Goal: Task Accomplishment & Management: Complete application form

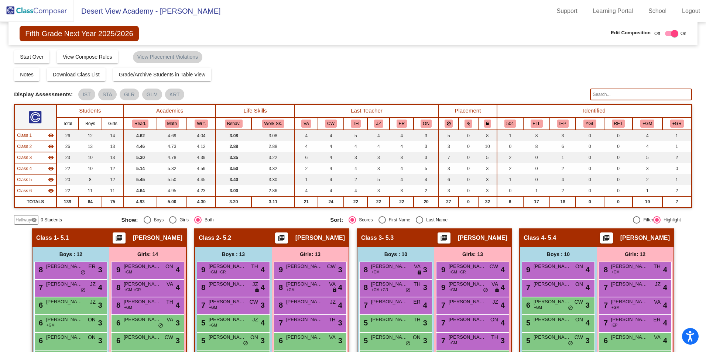
scroll to position [427, 0]
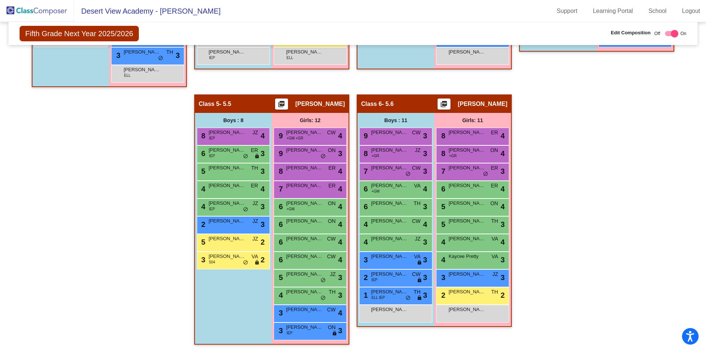
click at [42, 13] on img at bounding box center [37, 11] width 74 height 22
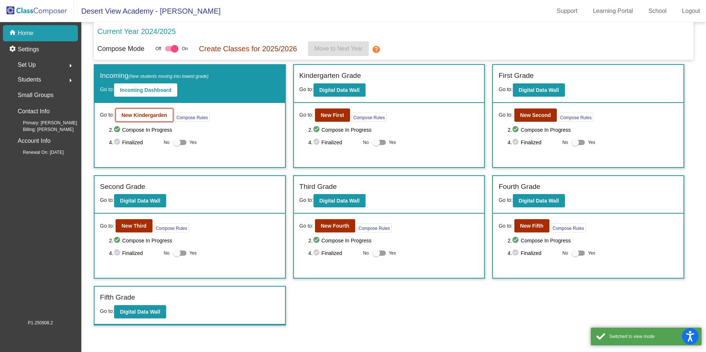
click at [163, 116] on b "New Kindergarden" at bounding box center [144, 115] width 46 height 6
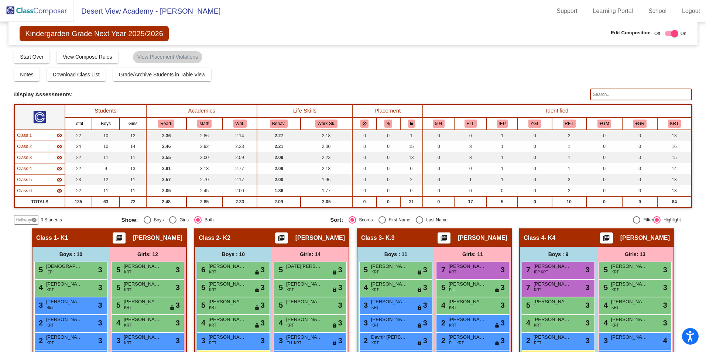
click at [26, 221] on span "Hallway" at bounding box center [24, 220] width 16 height 7
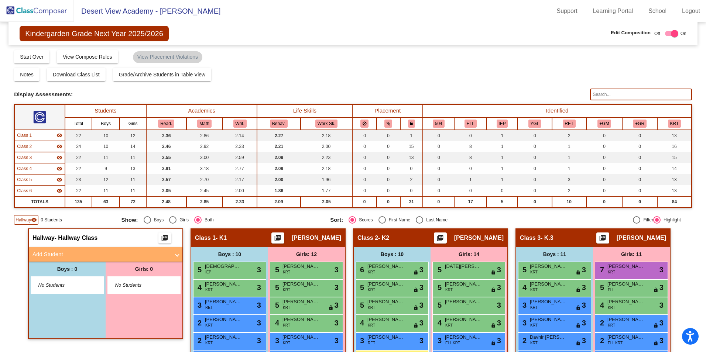
click at [57, 255] on mat-panel-title "Add Student" at bounding box center [100, 254] width 137 height 8
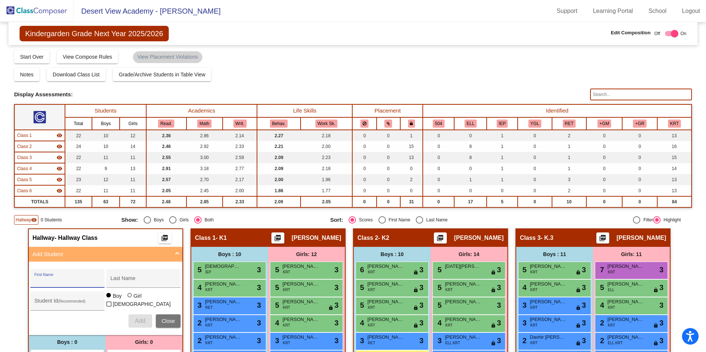
click at [61, 278] on input "First Name" at bounding box center [67, 281] width 66 height 6
type input "J"
type input "Israel"
type input "[PERSON_NAME]"
click at [137, 323] on span "Add" at bounding box center [140, 321] width 10 height 6
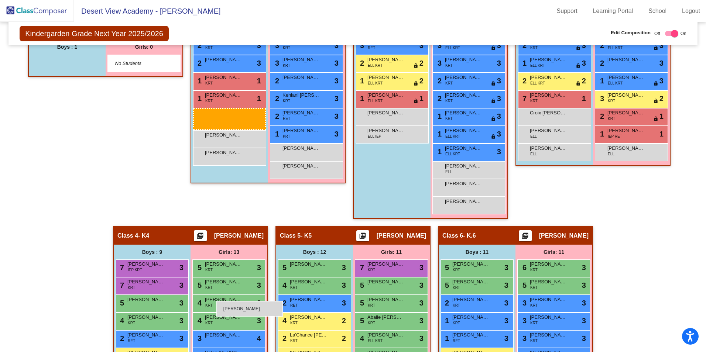
scroll to position [443, 0]
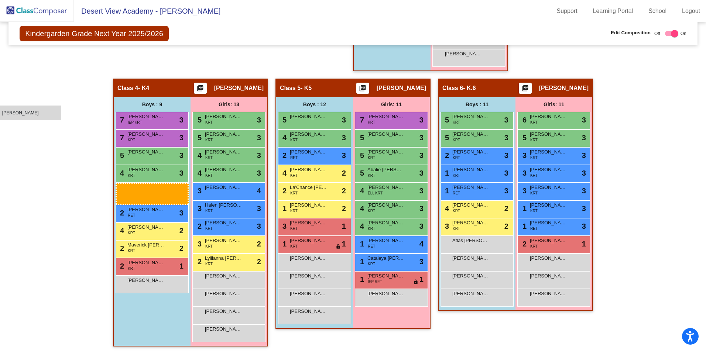
drag, startPoint x: 87, startPoint y: 254, endPoint x: 0, endPoint y: 103, distance: 174.4
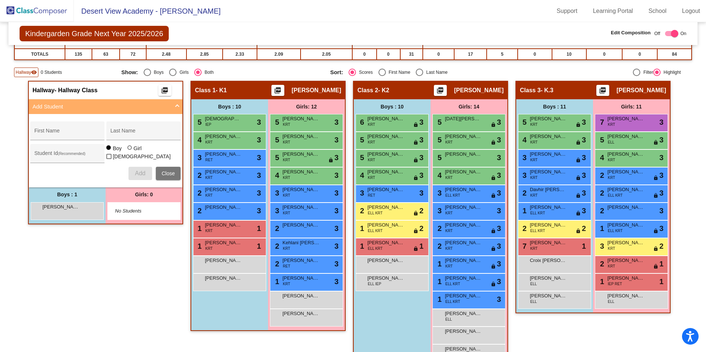
scroll to position [74, 0]
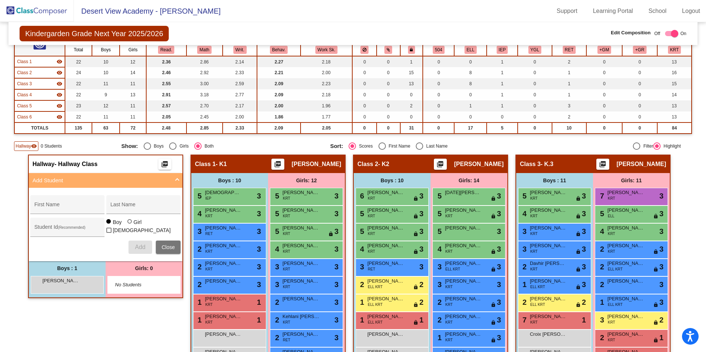
click at [169, 243] on button "Close" at bounding box center [168, 247] width 25 height 13
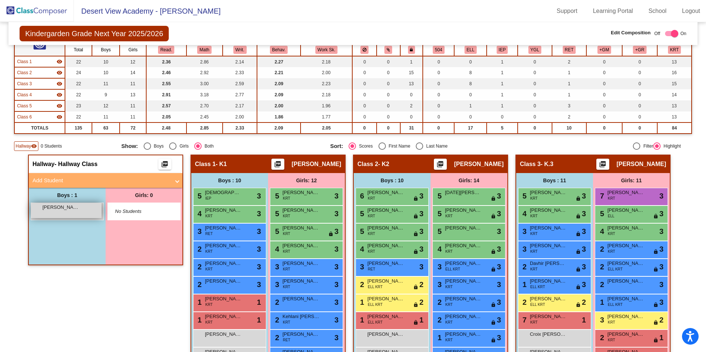
click at [87, 212] on div "[PERSON_NAME] lock do_not_disturb_alt" at bounding box center [66, 210] width 71 height 15
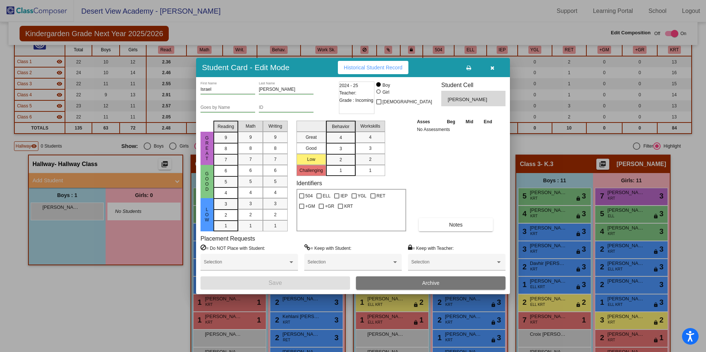
click at [382, 285] on button "Archive" at bounding box center [430, 282] width 149 height 13
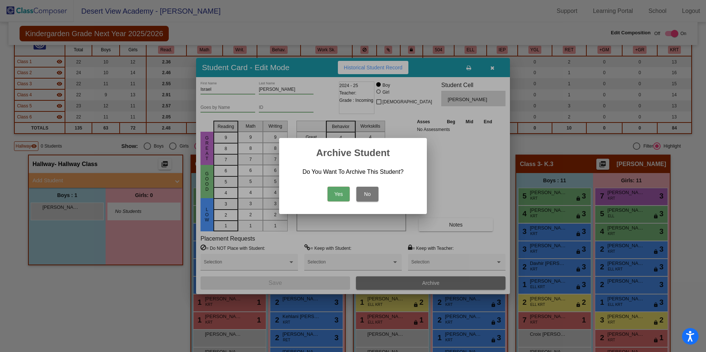
click at [335, 199] on button "Yes" at bounding box center [338, 194] width 22 height 15
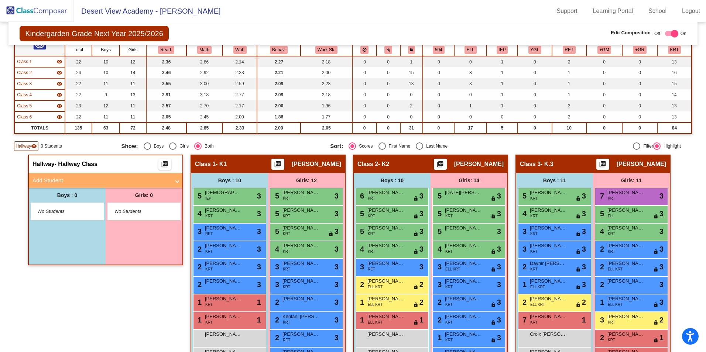
scroll to position [0, 0]
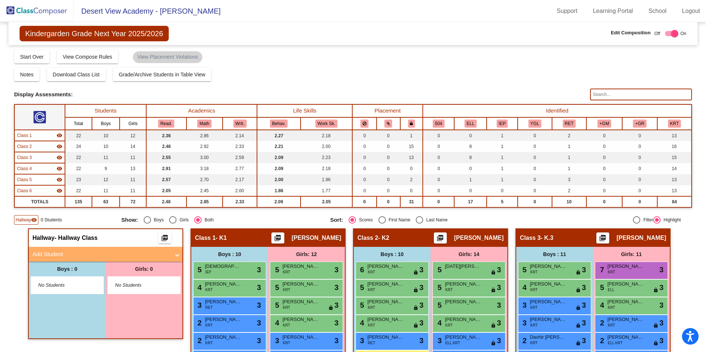
click at [62, 14] on img at bounding box center [37, 11] width 74 height 22
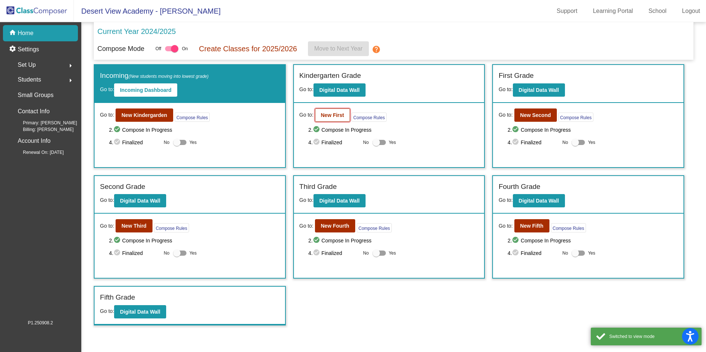
click at [328, 113] on b "New First" at bounding box center [332, 115] width 23 height 6
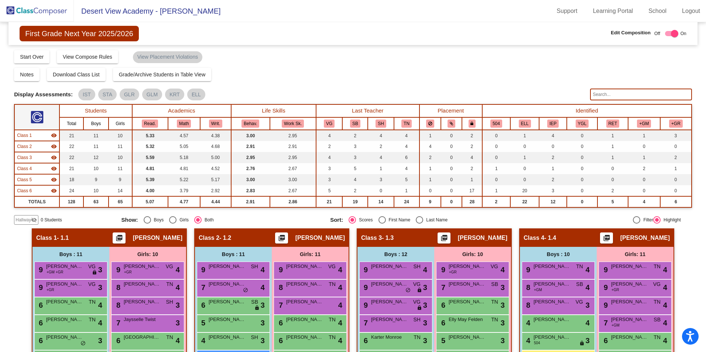
click at [59, 8] on img at bounding box center [37, 11] width 74 height 22
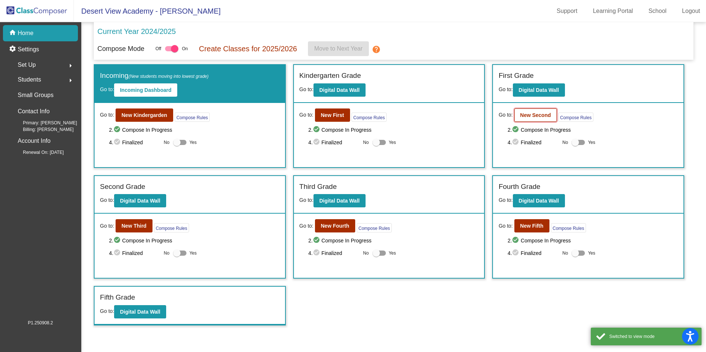
click at [518, 113] on button "New Second" at bounding box center [535, 115] width 42 height 13
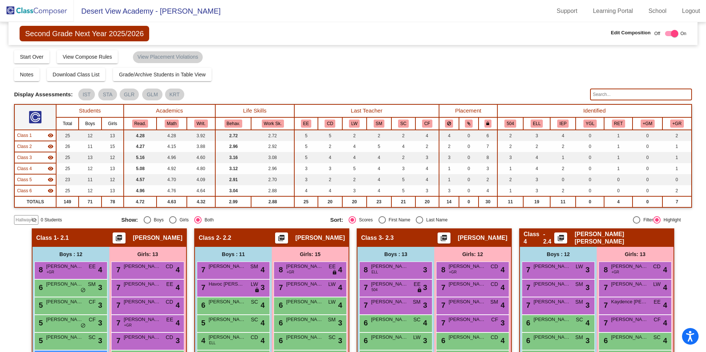
click at [31, 11] on img at bounding box center [37, 11] width 74 height 22
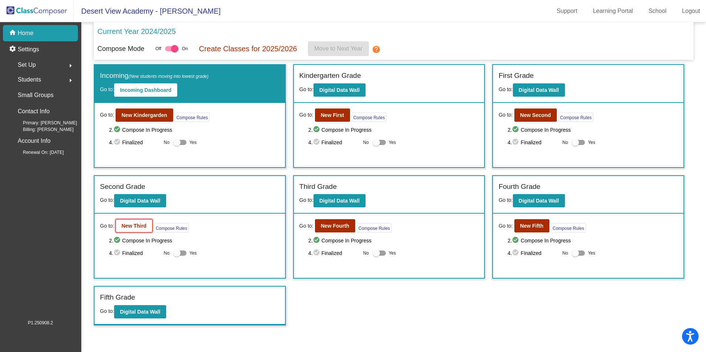
click at [145, 230] on button "New Third" at bounding box center [134, 225] width 37 height 13
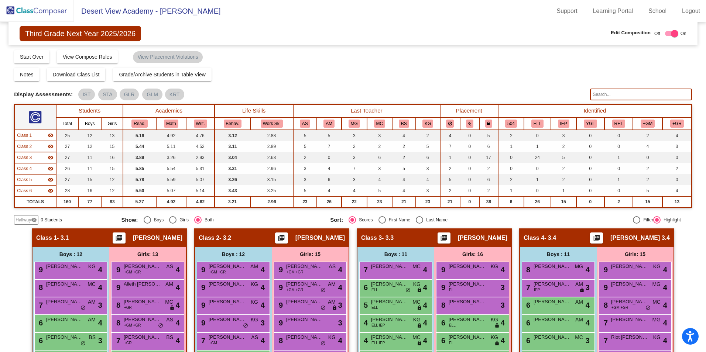
click at [50, 7] on img at bounding box center [37, 11] width 74 height 22
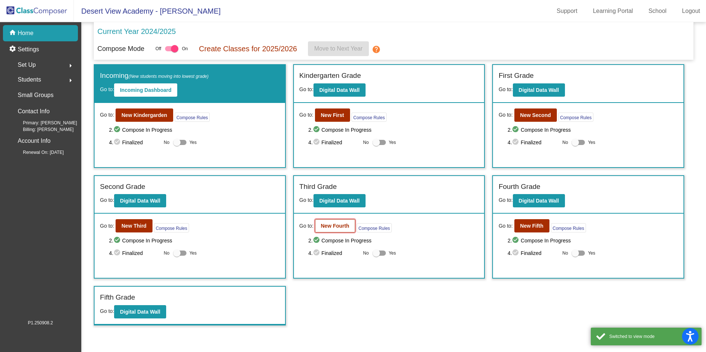
click at [336, 228] on b "New Fourth" at bounding box center [335, 226] width 28 height 6
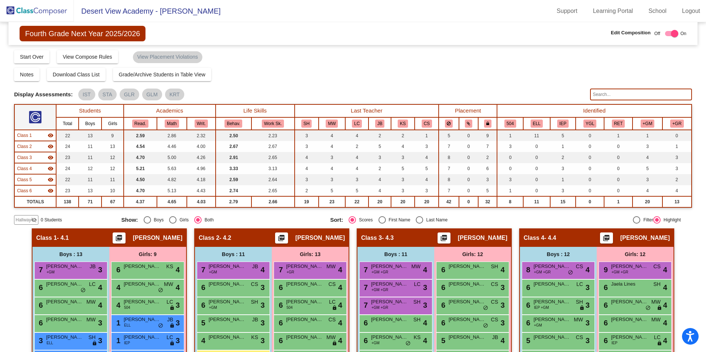
click at [58, 9] on img at bounding box center [37, 11] width 74 height 22
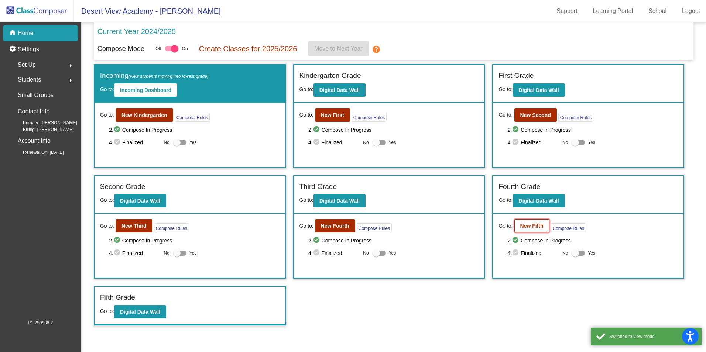
click at [520, 224] on b "New Fifth" at bounding box center [531, 226] width 23 height 6
